Goal: Check status

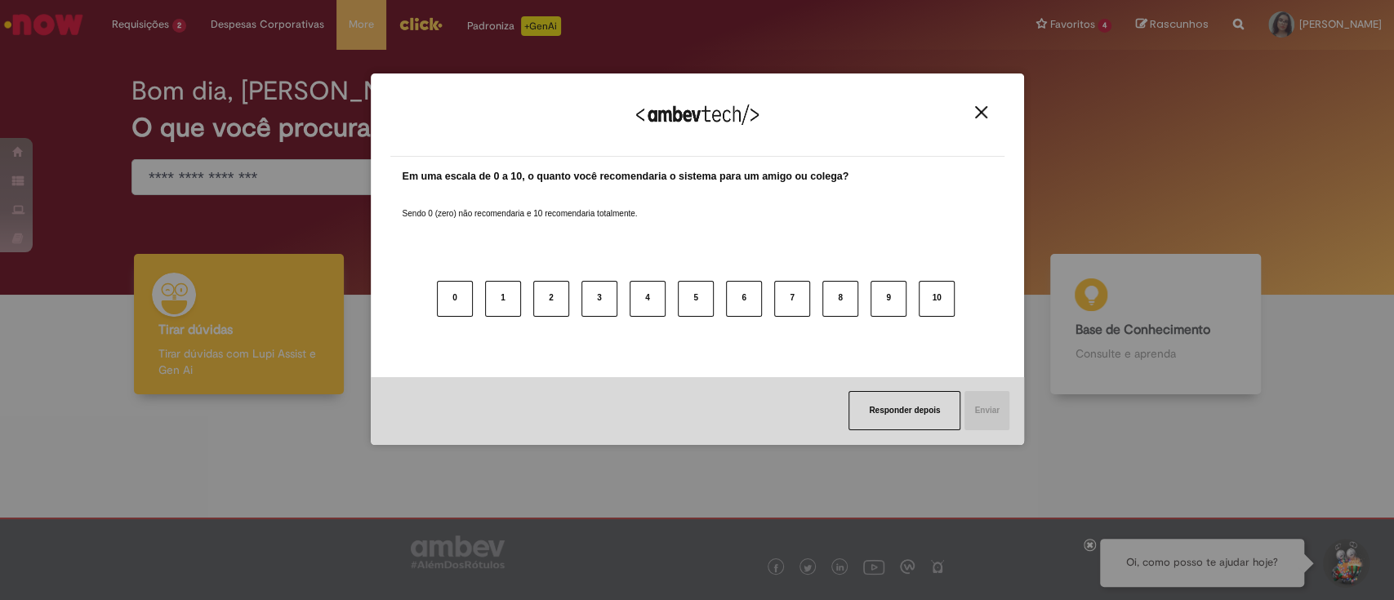
click at [975, 112] on img "Close" at bounding box center [981, 112] width 12 height 12
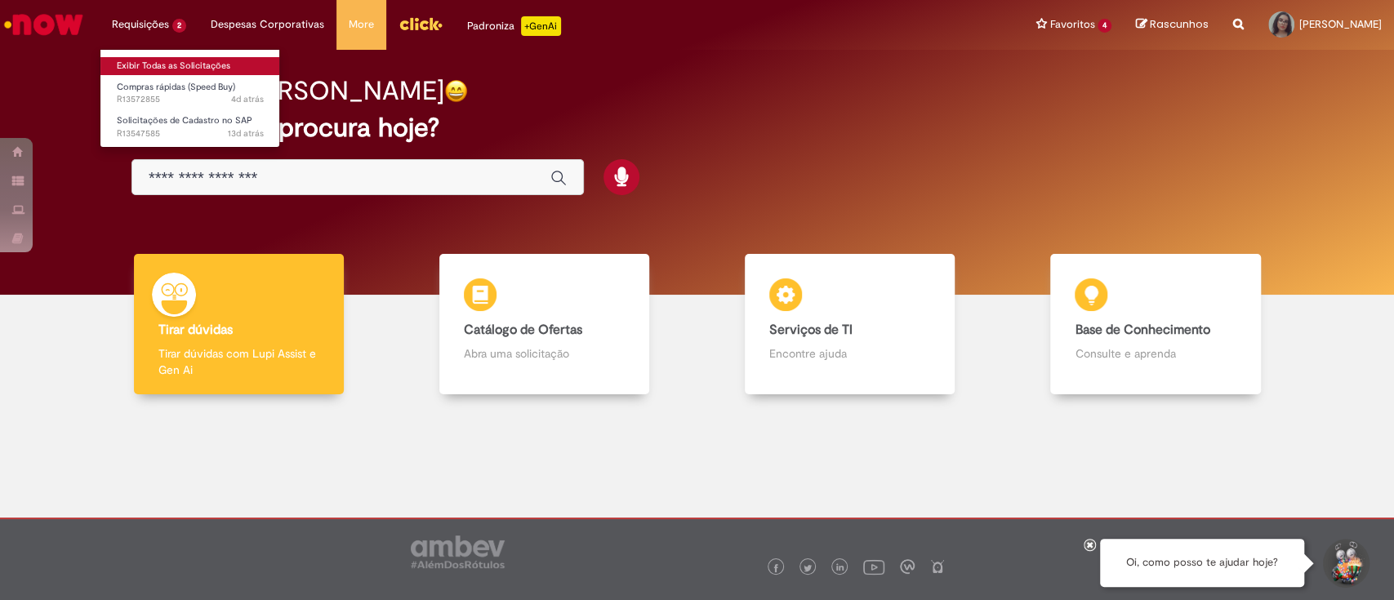
click at [165, 59] on link "Exibir Todas as Solicitações" at bounding box center [190, 66] width 180 height 18
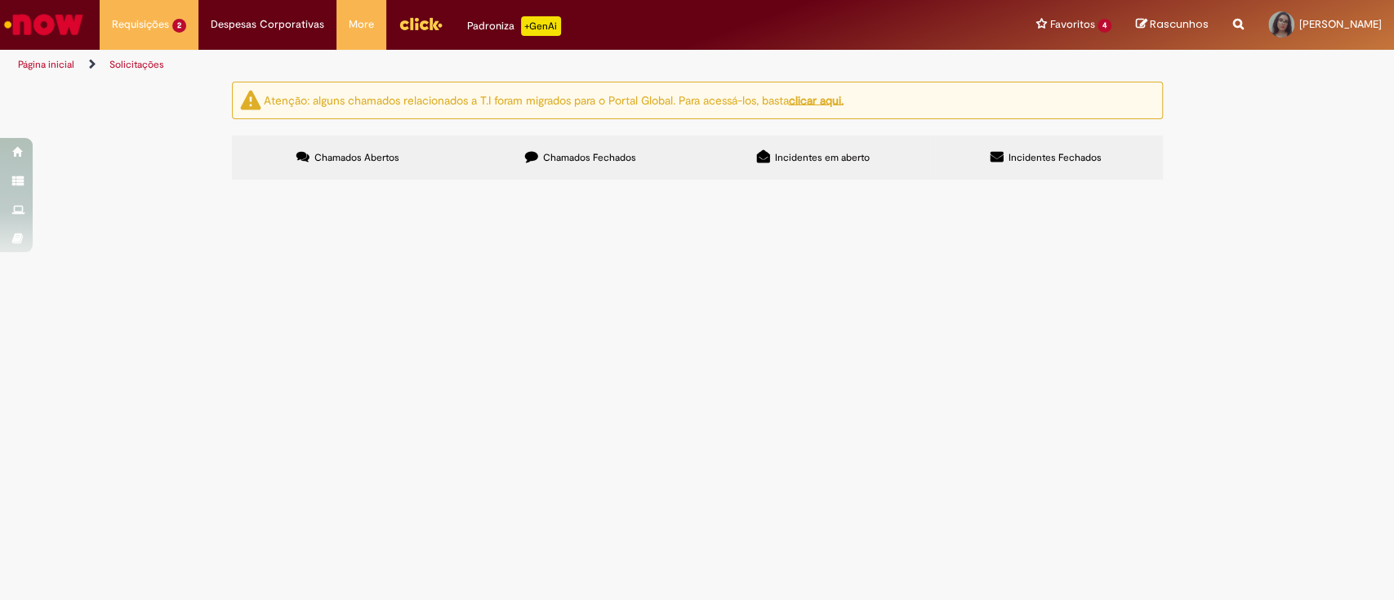
drag, startPoint x: 116, startPoint y: 244, endPoint x: 588, endPoint y: 386, distance: 492.9
click at [116, 185] on div "Atenção: alguns chamados relacionados a T.I foram migrados para o Portal Global…" at bounding box center [697, 133] width 1394 height 103
click at [0, 0] on span "R13547585" at bounding box center [0, 0] width 0 height 0
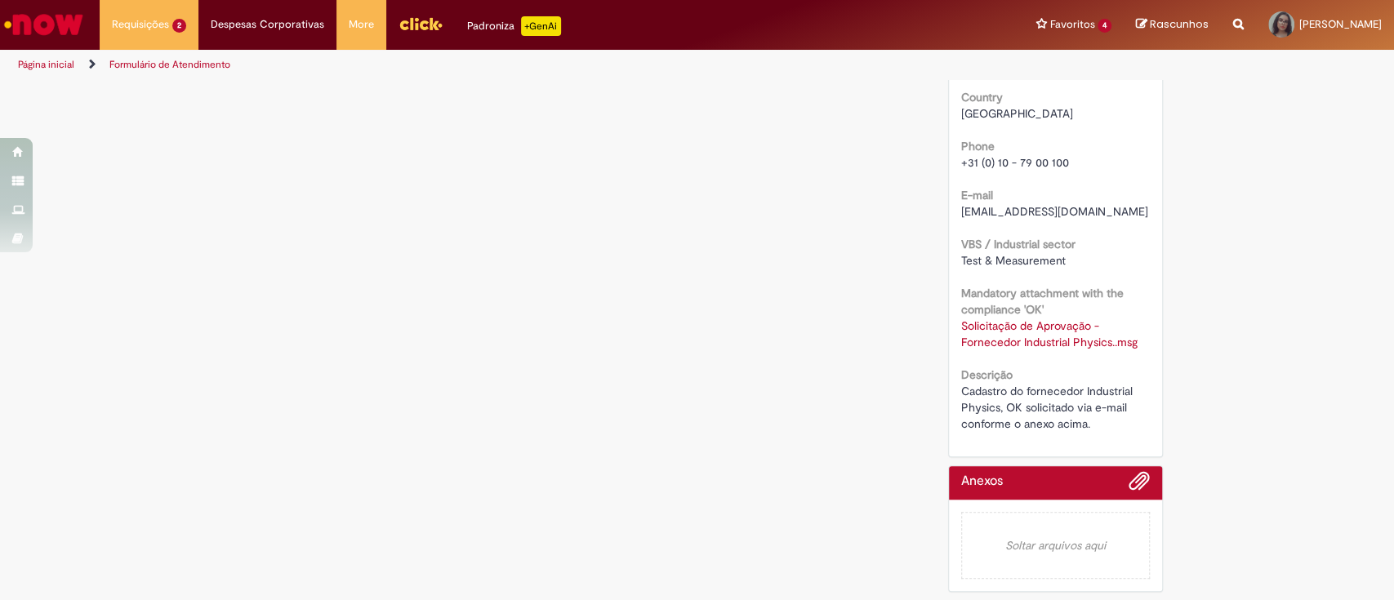
scroll to position [736, 0]
click at [1129, 487] on span "Adicionar anexos" at bounding box center [1139, 482] width 20 height 20
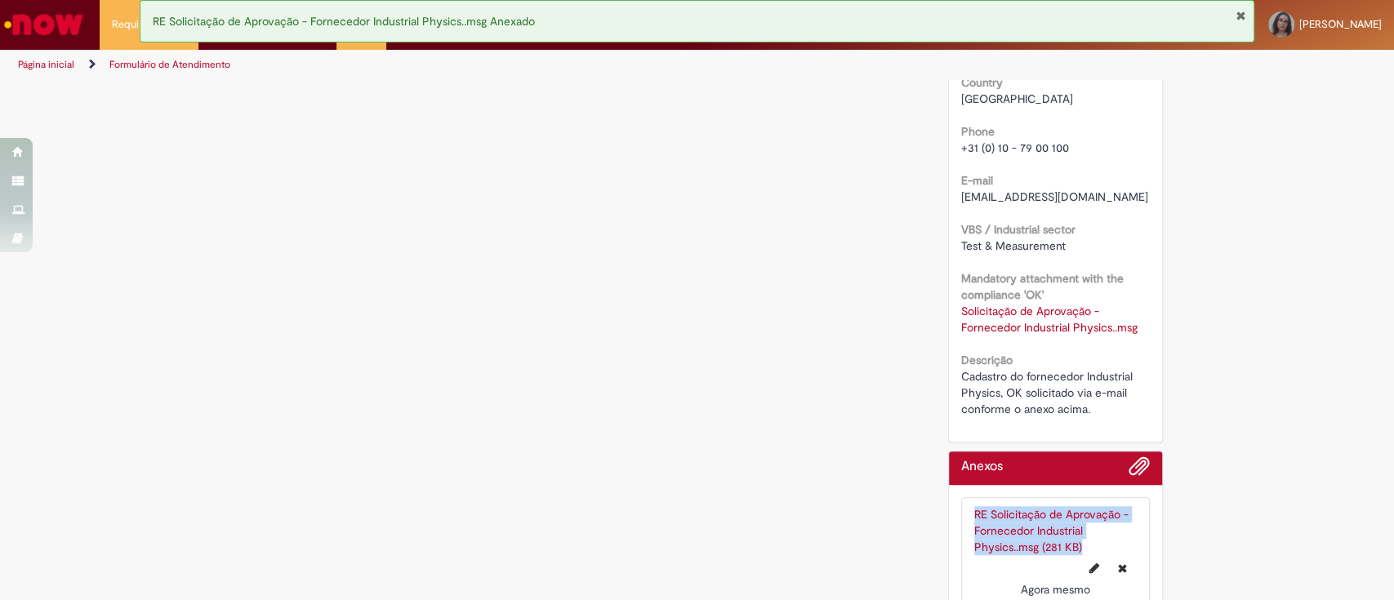
drag, startPoint x: 1371, startPoint y: 474, endPoint x: 1380, endPoint y: 561, distance: 87.8
click at [1380, 561] on section "Formulário de Atendimento Verificar Código de Barras Aguardando Aprovação Aguar…" at bounding box center [697, 340] width 1394 height 520
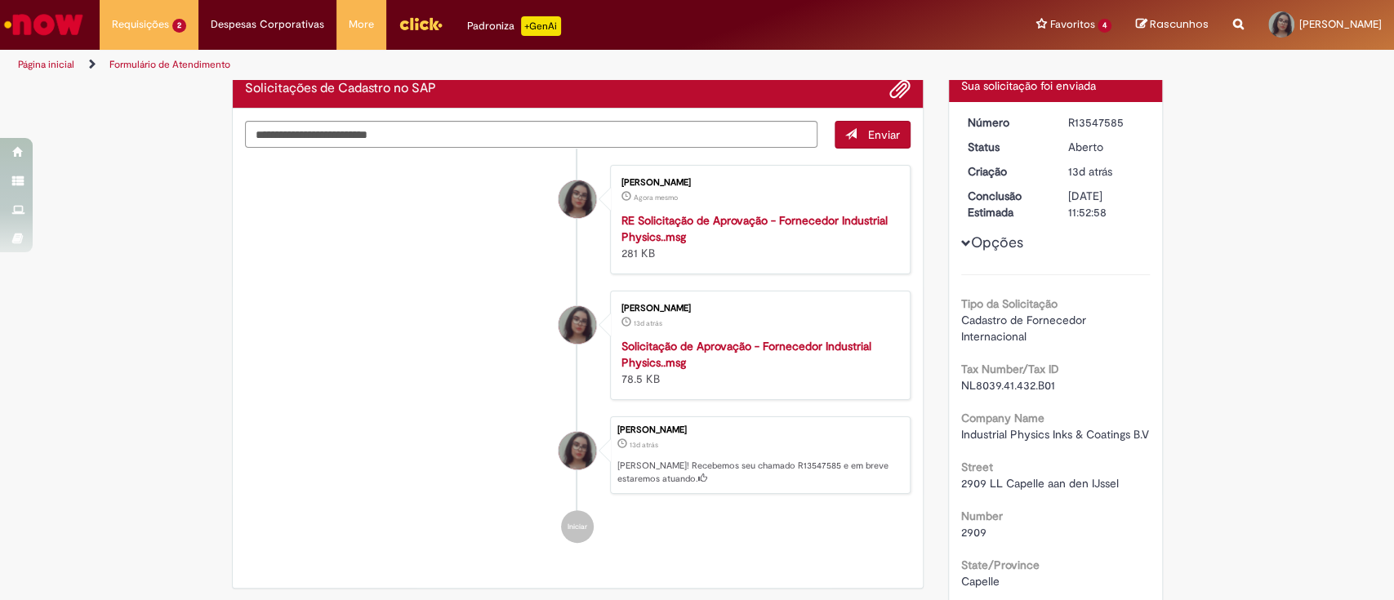
scroll to position [0, 0]
